Goal: Task Accomplishment & Management: Manage account settings

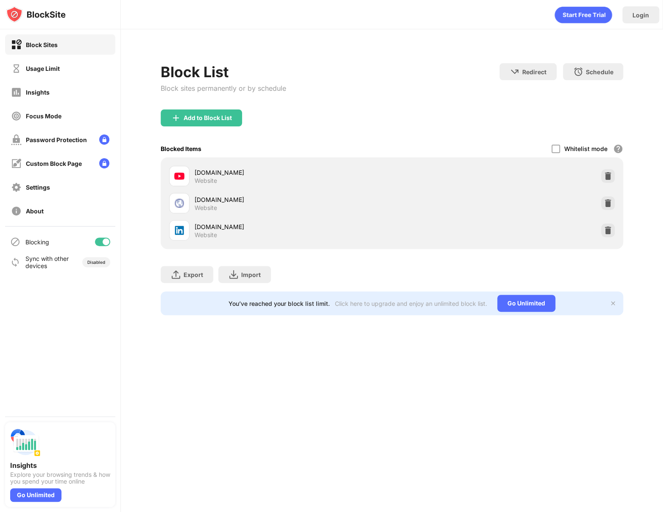
click at [104, 232] on div "Blocking" at bounding box center [60, 241] width 110 height 20
drag, startPoint x: 103, startPoint y: 241, endPoint x: 131, endPoint y: 232, distance: 28.5
click at [104, 241] on div at bounding box center [106, 241] width 7 height 7
click at [97, 242] on div at bounding box center [99, 241] width 7 height 7
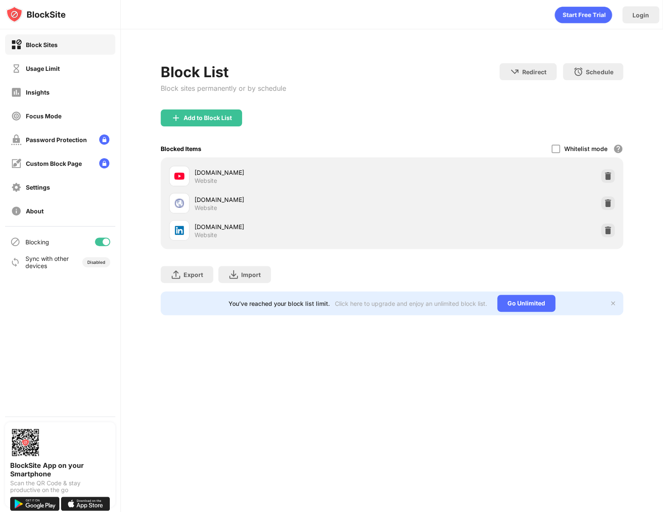
click at [109, 234] on div "Blocking" at bounding box center [60, 241] width 110 height 20
click at [106, 236] on div "Blocking" at bounding box center [60, 241] width 110 height 20
click at [98, 239] on div at bounding box center [102, 241] width 15 height 8
click at [103, 245] on div at bounding box center [102, 241] width 15 height 8
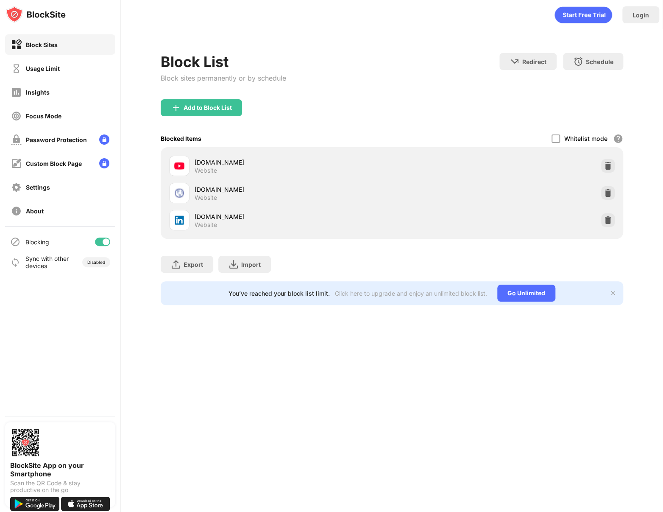
click at [103, 241] on div at bounding box center [106, 241] width 7 height 7
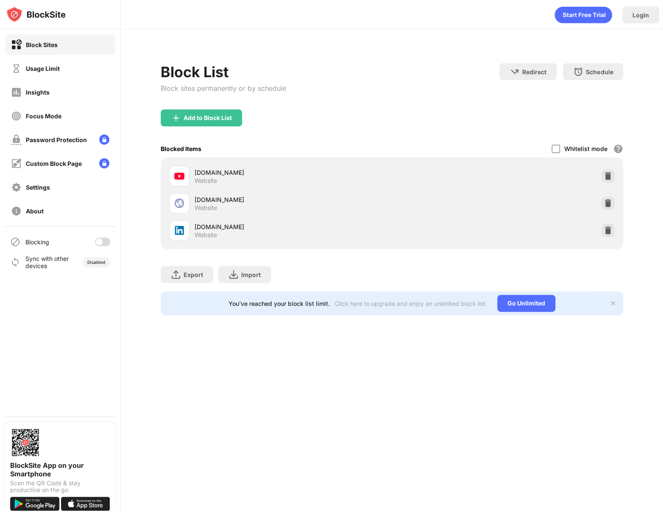
click at [107, 244] on div at bounding box center [102, 241] width 15 height 8
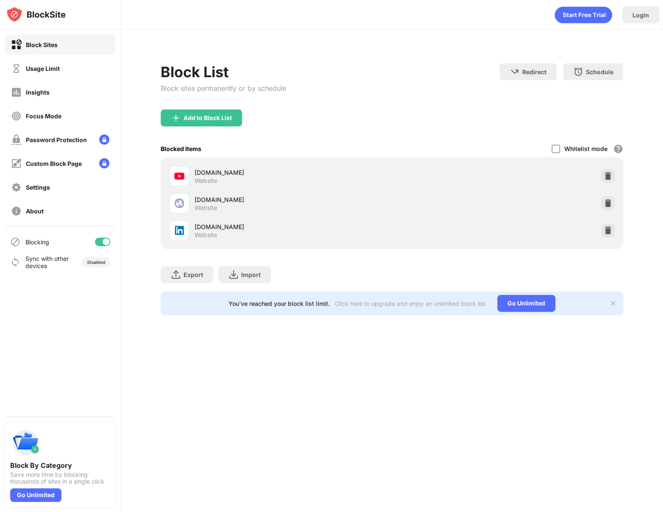
click at [108, 242] on div at bounding box center [106, 241] width 7 height 7
click at [102, 240] on div at bounding box center [102, 241] width 15 height 8
